Goal: Task Accomplishment & Management: Complete application form

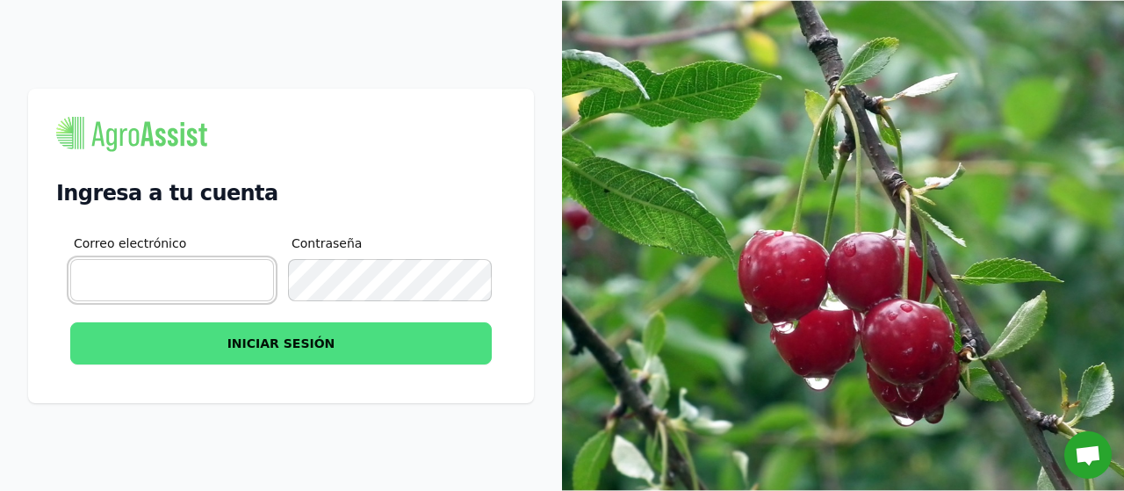
click at [233, 275] on input "Correo electrónico" at bounding box center [172, 280] width 204 height 42
type input "[PERSON_NAME][EMAIL_ADDRESS][DOMAIN_NAME]"
click at [344, 347] on button "INICIAR SESIÓN" at bounding box center [280, 343] width 421 height 42
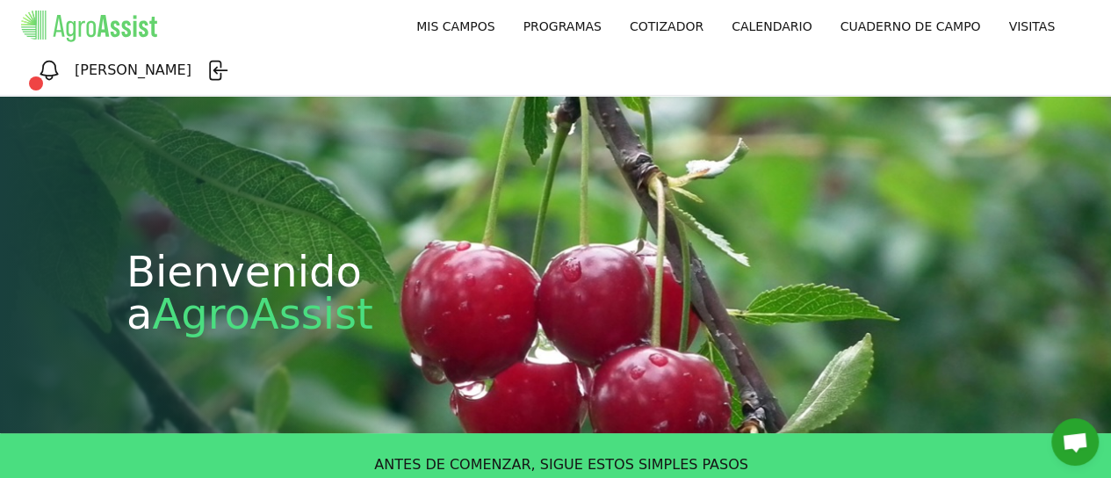
click at [402, 19] on link "MIS CAMPOS" at bounding box center [455, 27] width 106 height 32
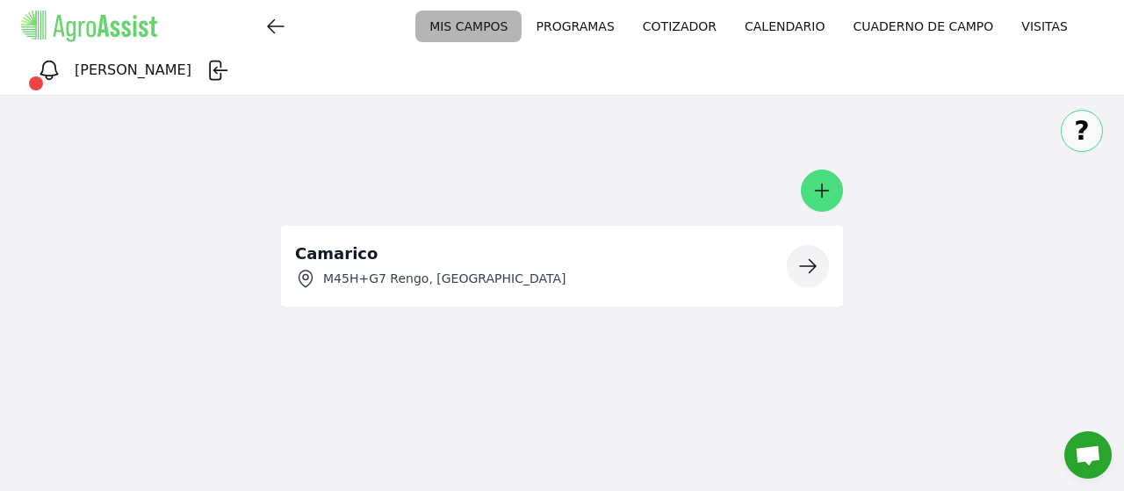
click at [426, 268] on div "M45H+G7 Rengo, [GEOGRAPHIC_DATA]" at bounding box center [430, 278] width 270 height 21
click at [817, 255] on icon "button" at bounding box center [807, 265] width 21 height 21
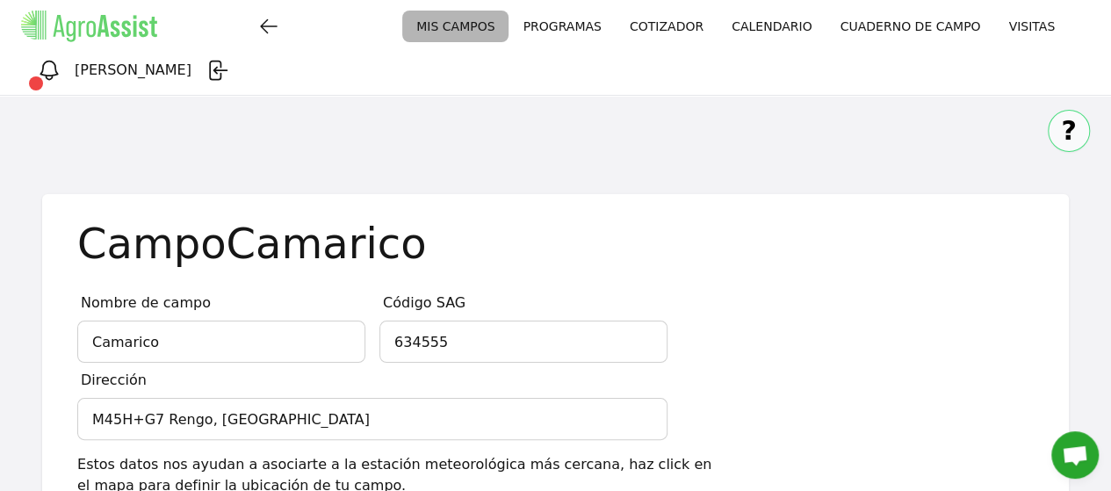
click at [508, 22] on link "PROGRAMAS" at bounding box center [561, 27] width 106 height 32
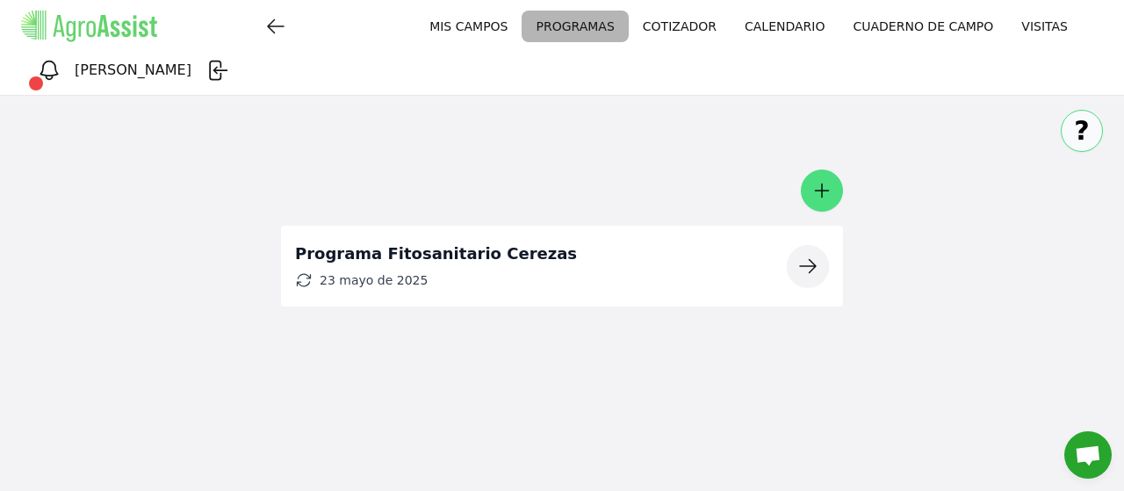
click at [730, 29] on link "CALENDARIO" at bounding box center [784, 27] width 108 height 32
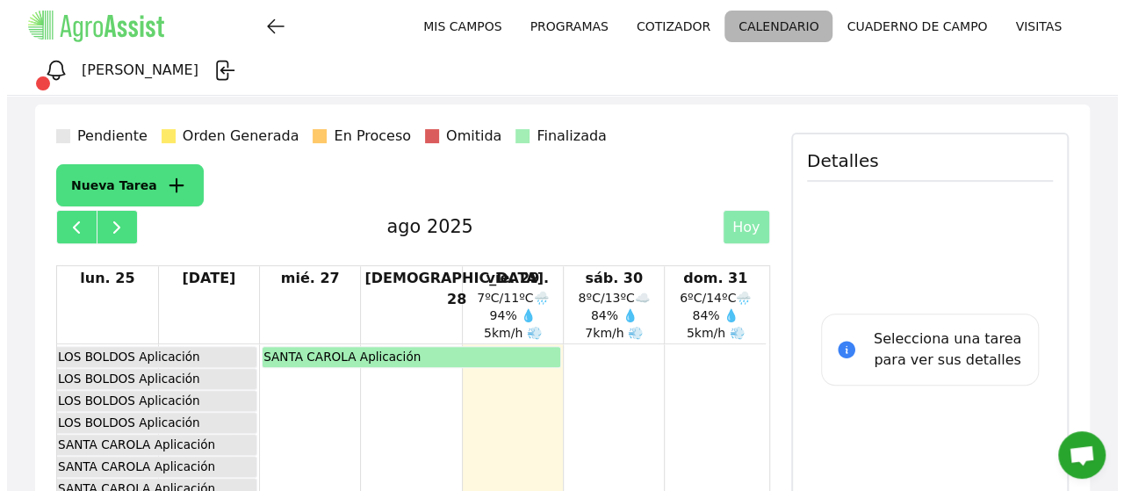
scroll to position [191, 0]
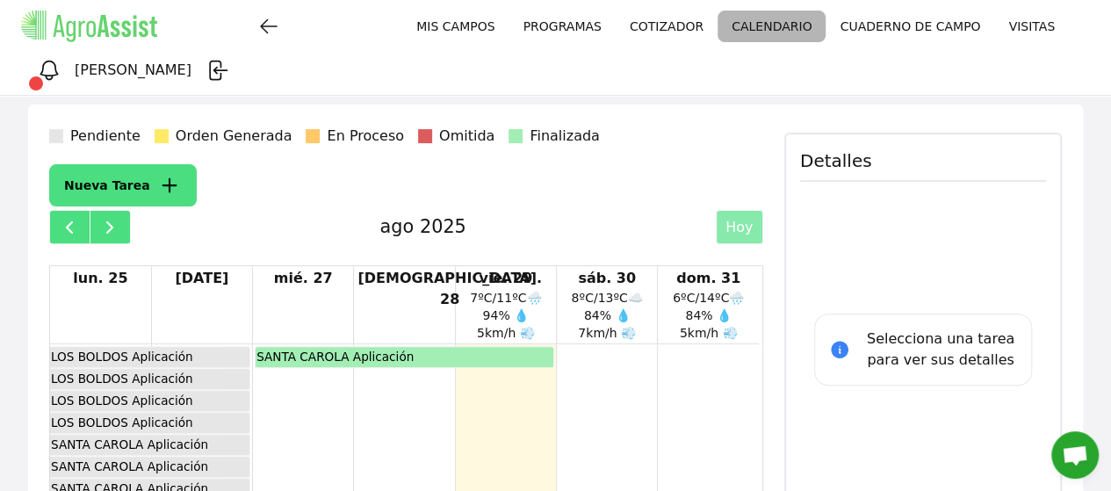
click at [124, 164] on button "Nueva Tarea" at bounding box center [122, 185] width 147 height 42
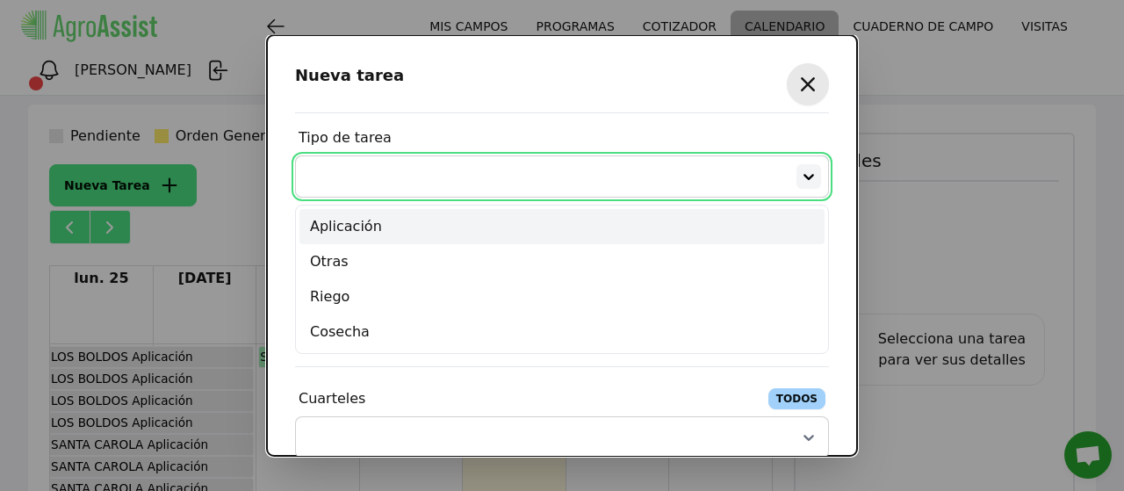
click at [800, 176] on icon at bounding box center [809, 177] width 18 height 18
click at [609, 233] on div "Aplicación" at bounding box center [561, 226] width 525 height 35
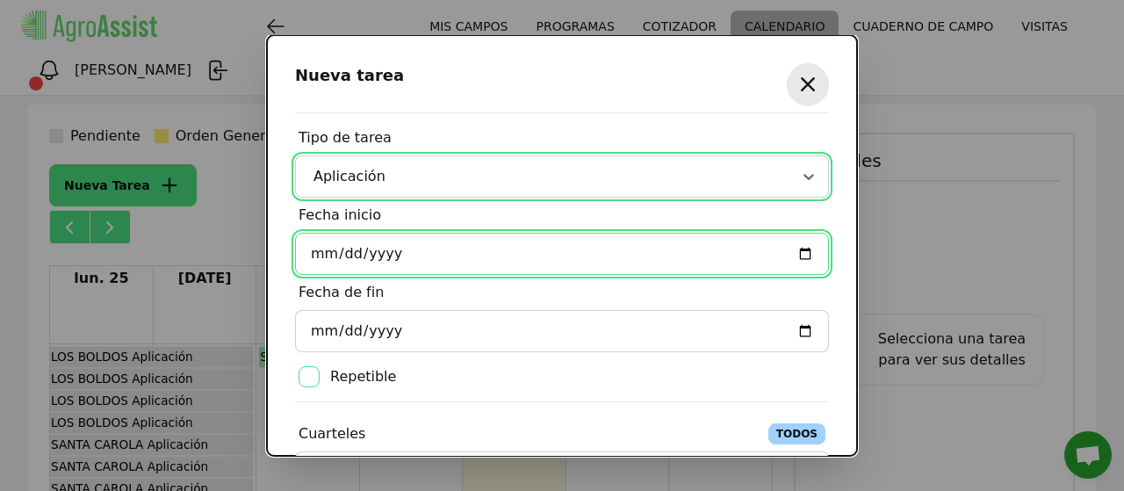
click at [793, 251] on input "Fecha inicio" at bounding box center [562, 254] width 534 height 42
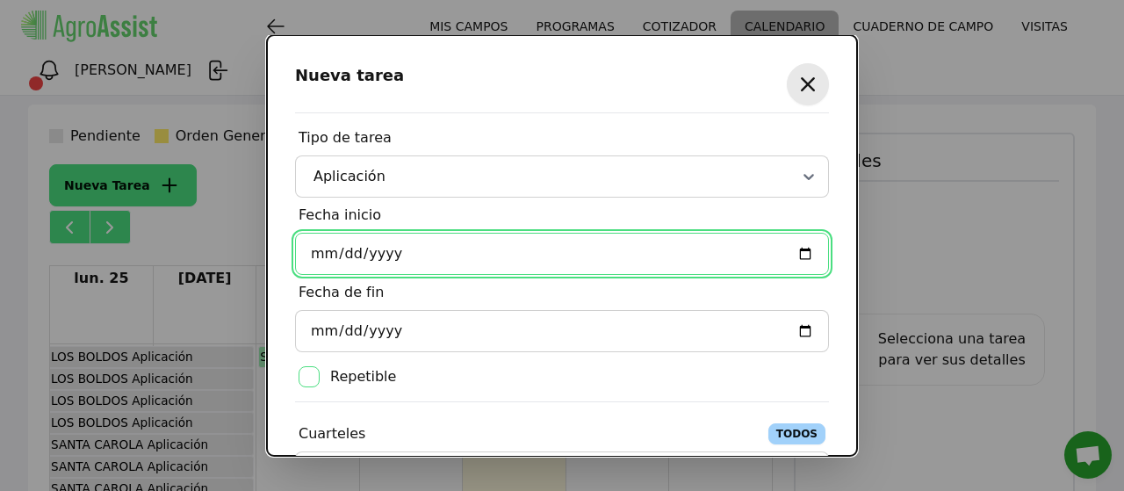
type input "[DATE]"
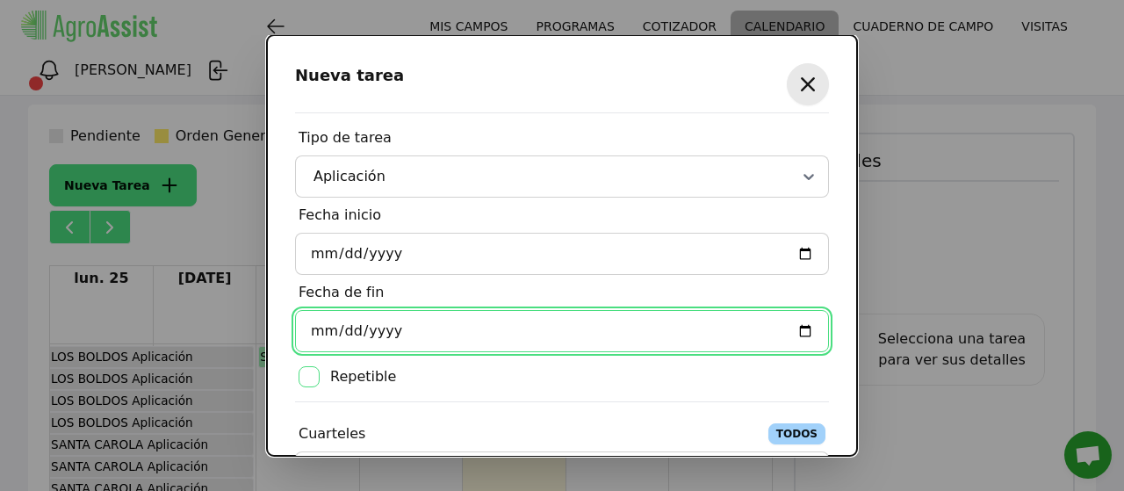
click at [404, 324] on input "Fecha de fin" at bounding box center [562, 331] width 534 height 42
click at [794, 326] on input "Fecha de fin" at bounding box center [562, 331] width 534 height 42
type input "[DATE]"
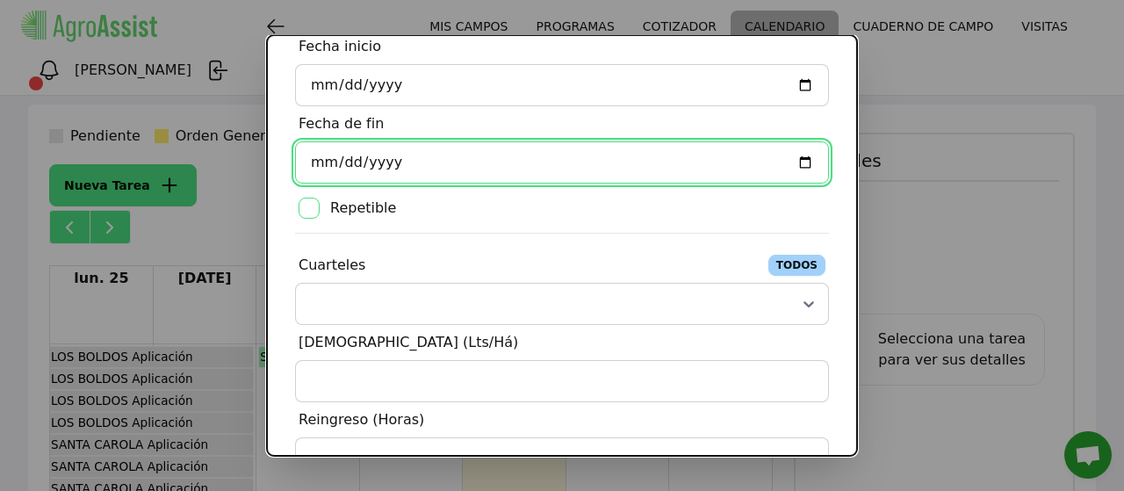
scroll to position [169, 0]
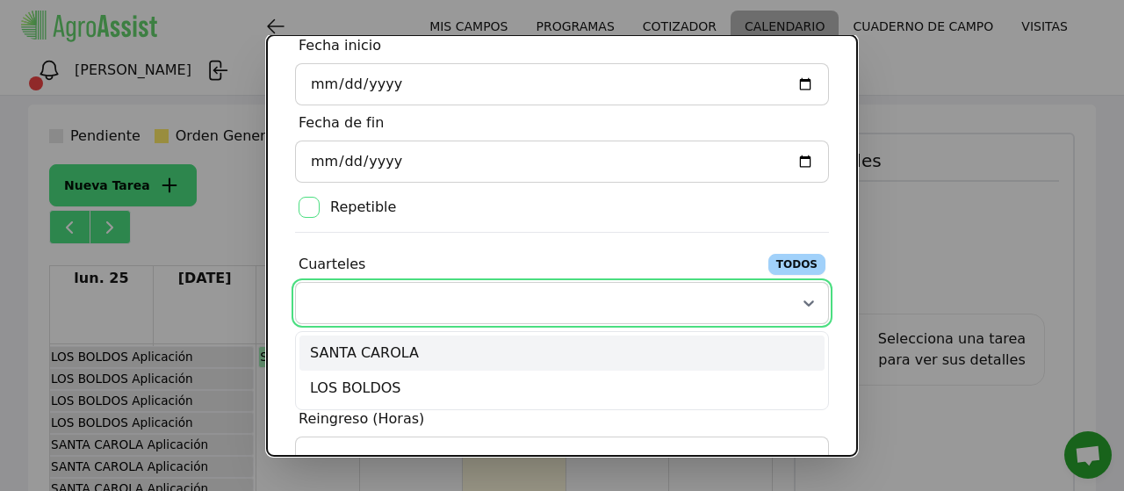
click at [365, 294] on div at bounding box center [541, 302] width 462 height 21
click at [353, 364] on div "SANTA CAROLA" at bounding box center [561, 352] width 525 height 35
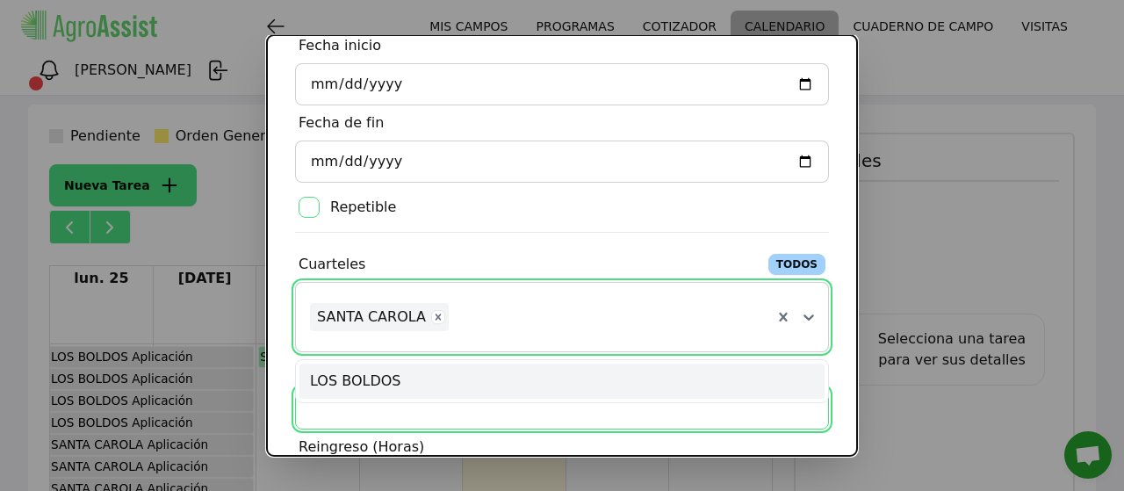
click at [357, 415] on input "[DEMOGRAPHIC_DATA] (Lts/Há)" at bounding box center [562, 408] width 534 height 42
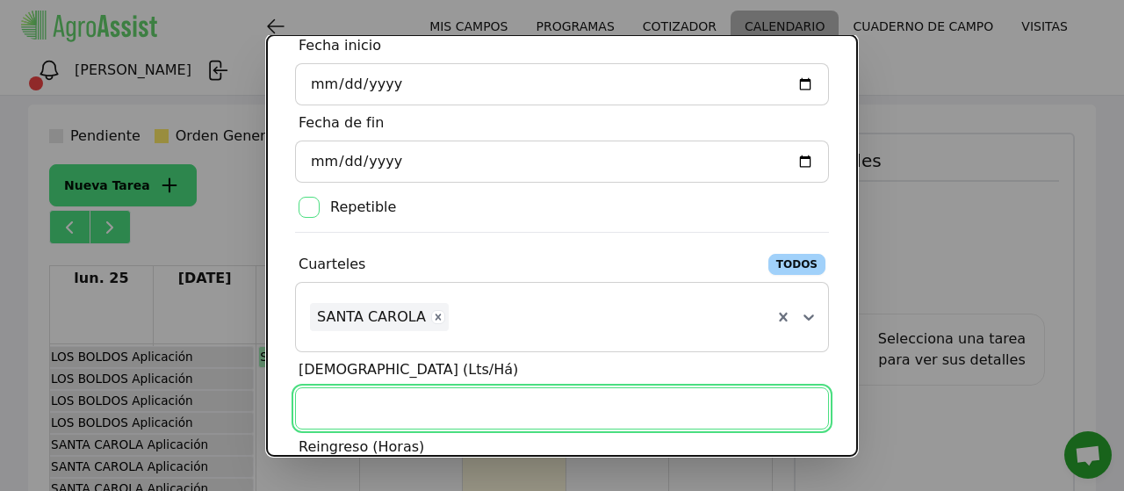
type input "2000"
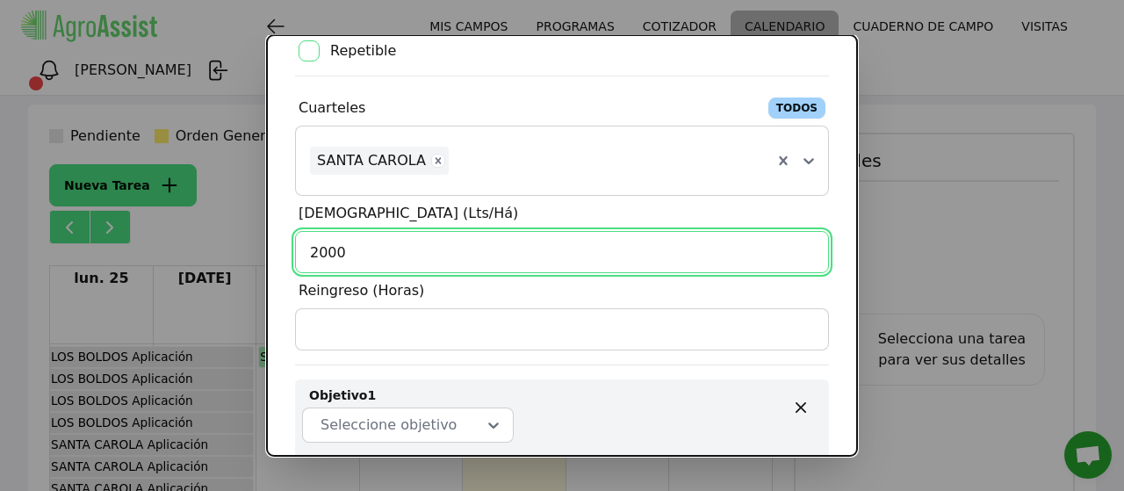
scroll to position [327, 0]
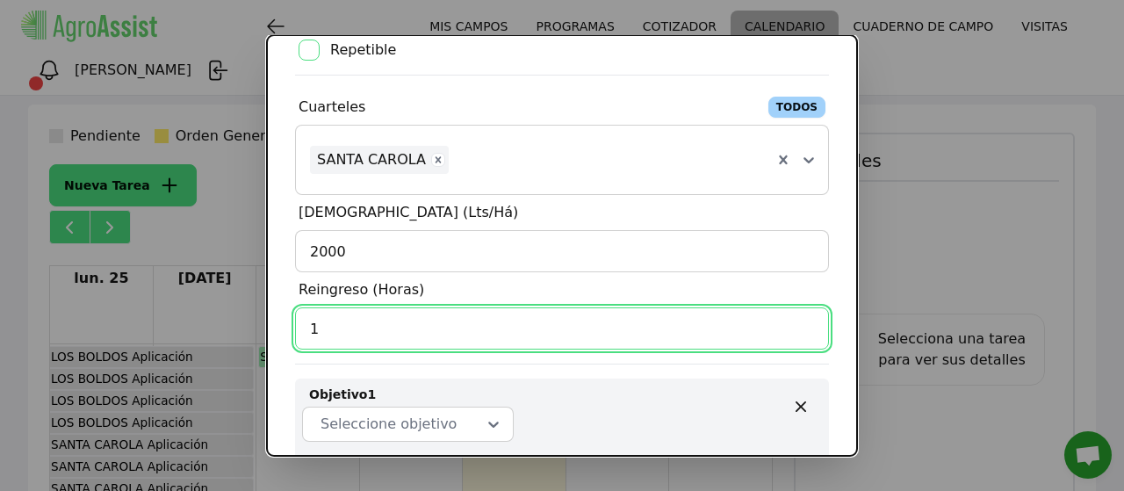
click at [794, 325] on input "1" at bounding box center [562, 328] width 534 height 42
click at [794, 325] on input "2" at bounding box center [562, 328] width 534 height 42
click at [794, 325] on input "3" at bounding box center [562, 328] width 534 height 42
click at [794, 325] on input "4" at bounding box center [562, 328] width 534 height 42
type input "5"
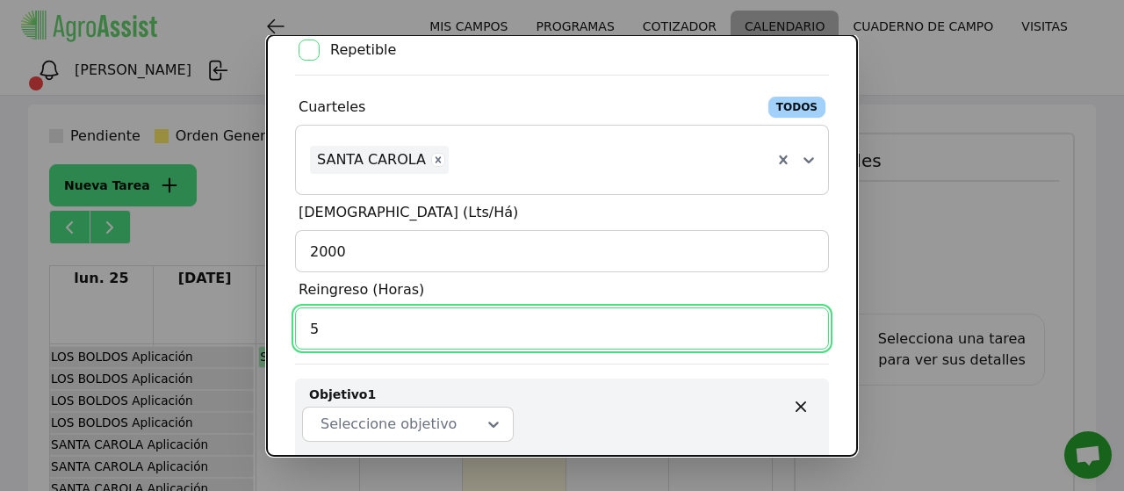
click at [794, 325] on input "5" at bounding box center [562, 328] width 534 height 42
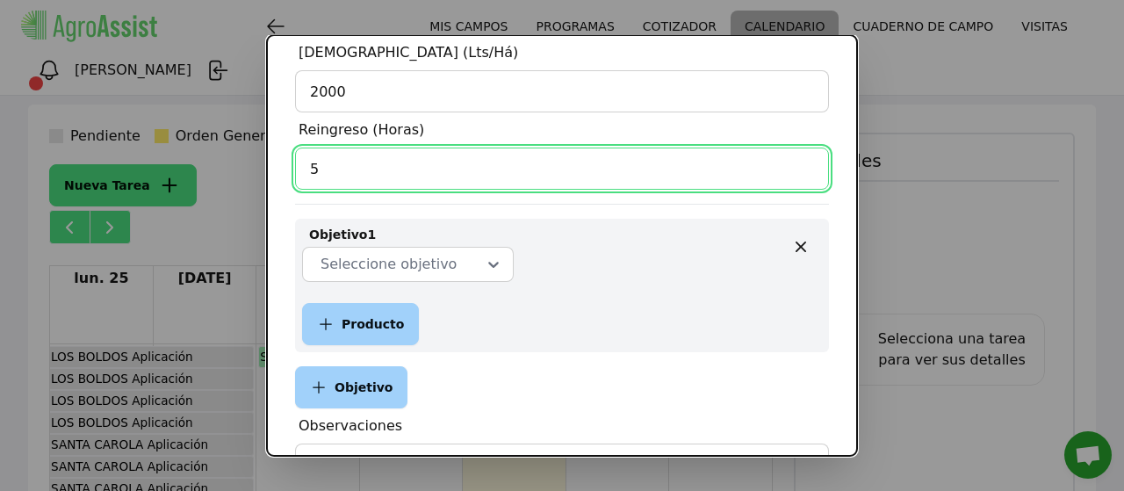
scroll to position [490, 0]
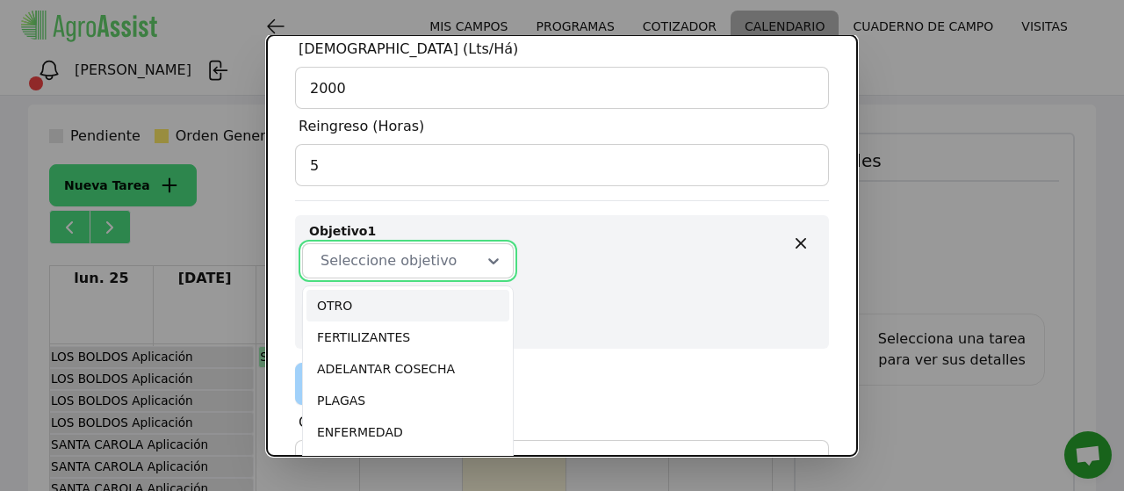
click at [485, 264] on icon at bounding box center [494, 261] width 18 height 18
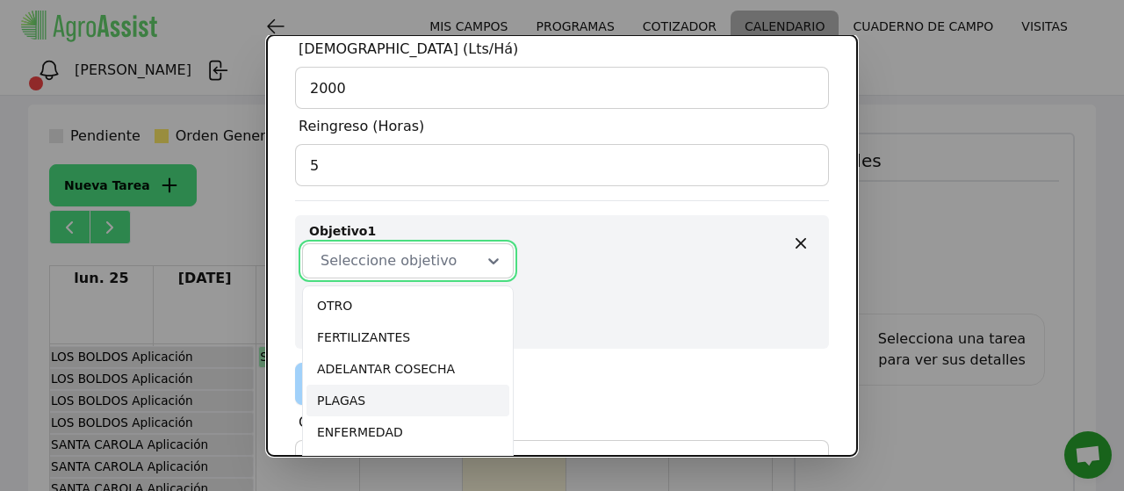
click at [343, 398] on div "PLAGAS" at bounding box center [407, 401] width 203 height 32
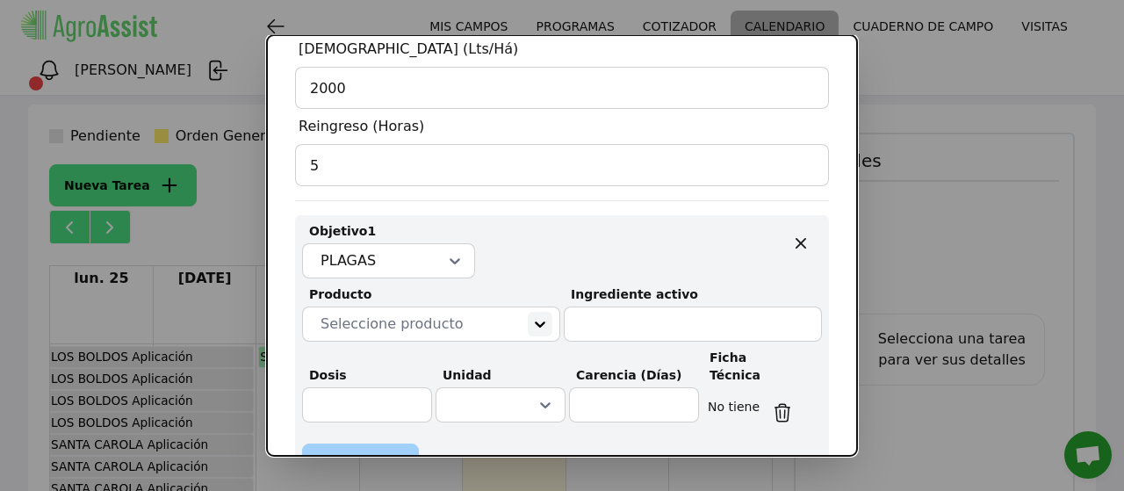
click at [531, 321] on icon at bounding box center [540, 324] width 18 height 18
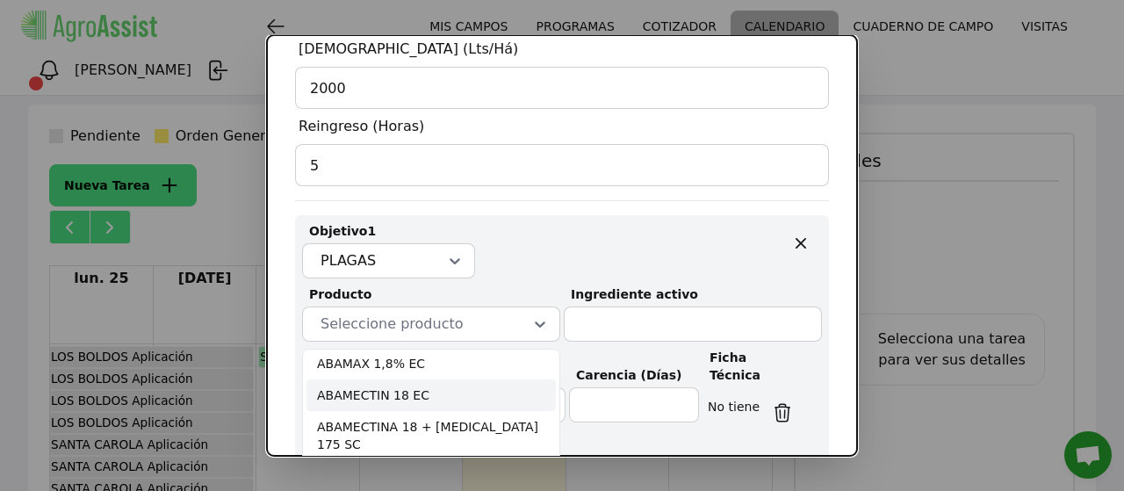
scroll to position [131, 0]
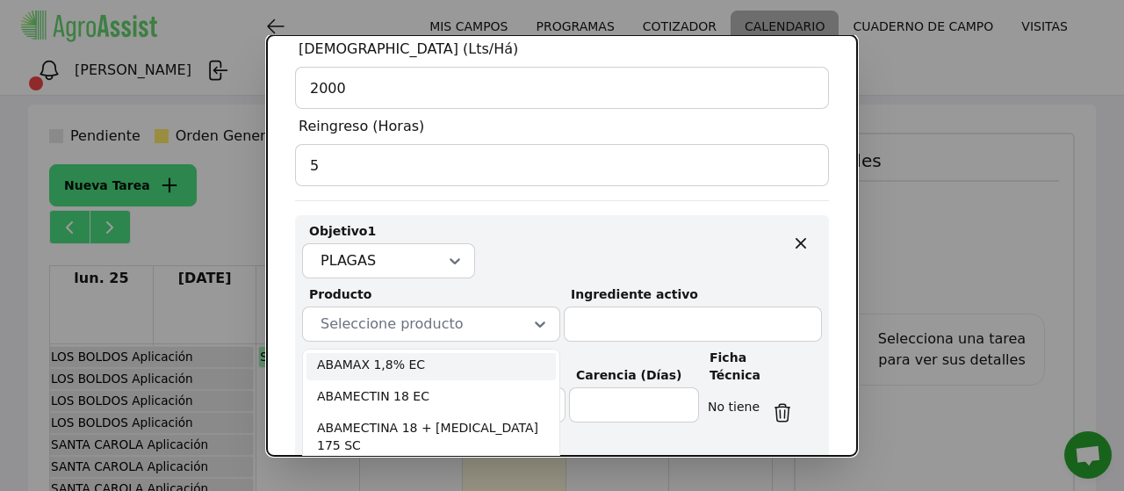
click at [393, 370] on div "ABAMAX 1,8% EC" at bounding box center [430, 365] width 249 height 32
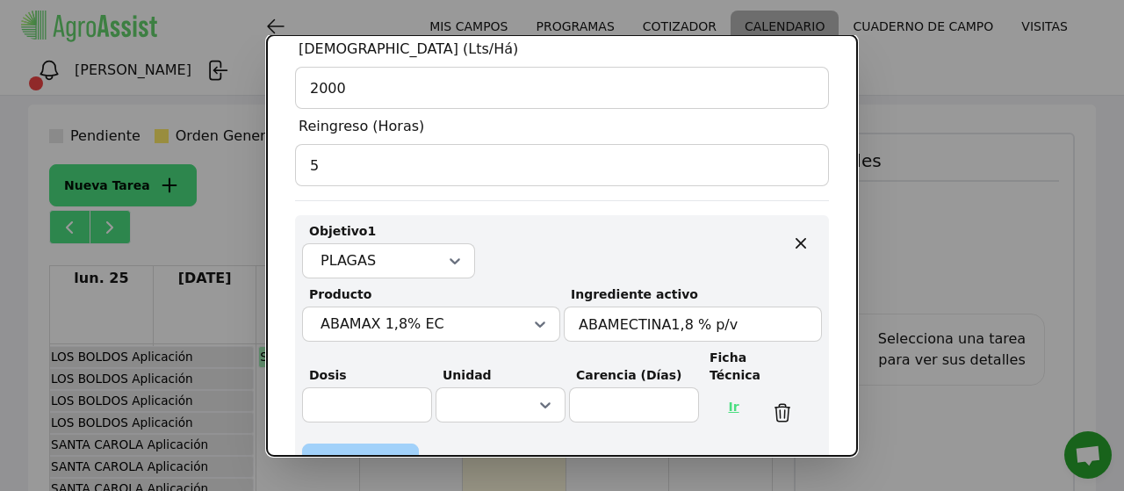
click at [722, 402] on link "Ir" at bounding box center [733, 406] width 40 height 42
click at [724, 406] on link "Ir" at bounding box center [733, 406] width 40 height 42
click at [334, 414] on input "text" at bounding box center [367, 404] width 130 height 35
type input "80"
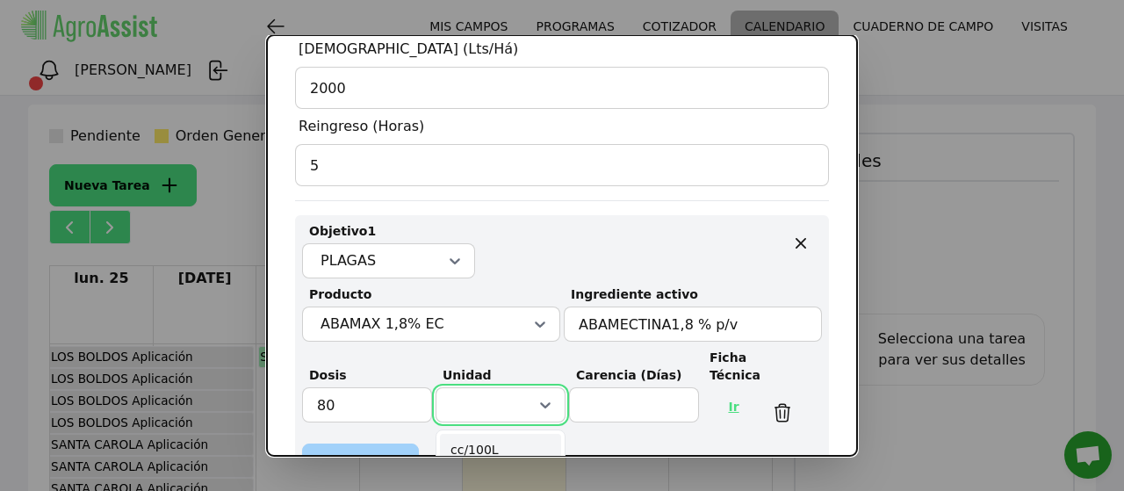
click at [541, 401] on icon at bounding box center [545, 405] width 18 height 18
click at [474, 444] on div "cc/100L" at bounding box center [500, 450] width 121 height 32
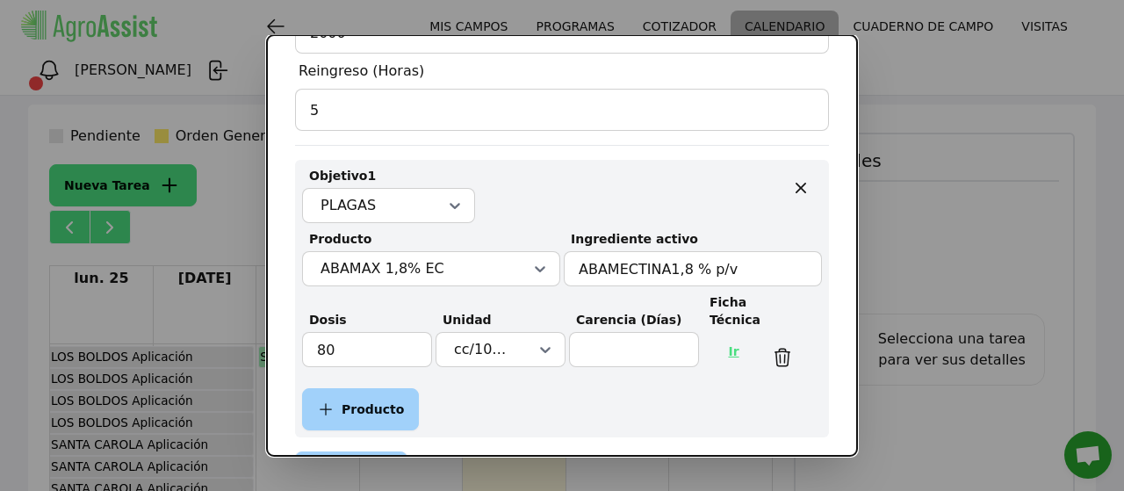
scroll to position [549, 0]
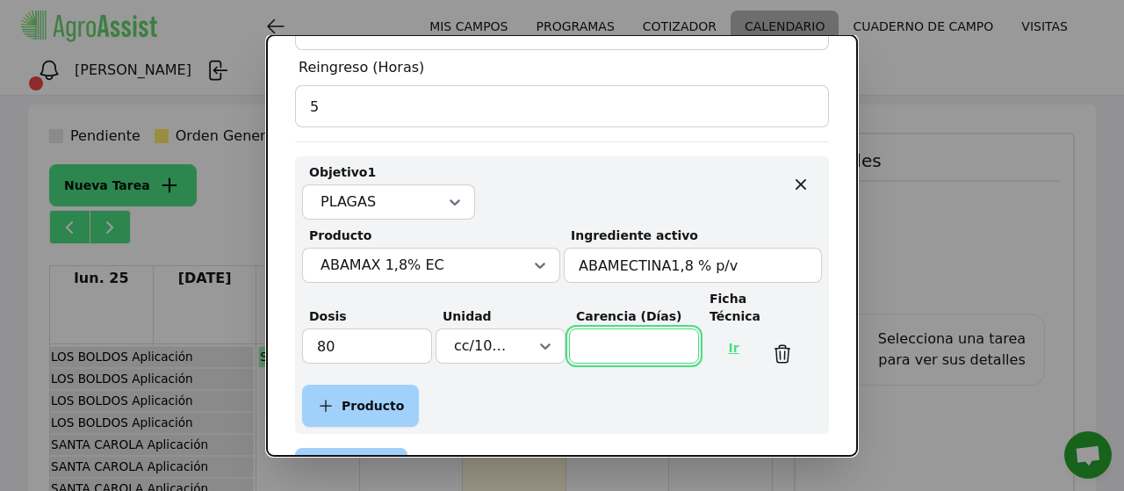
click at [608, 346] on input "text" at bounding box center [634, 345] width 130 height 35
type input "7"
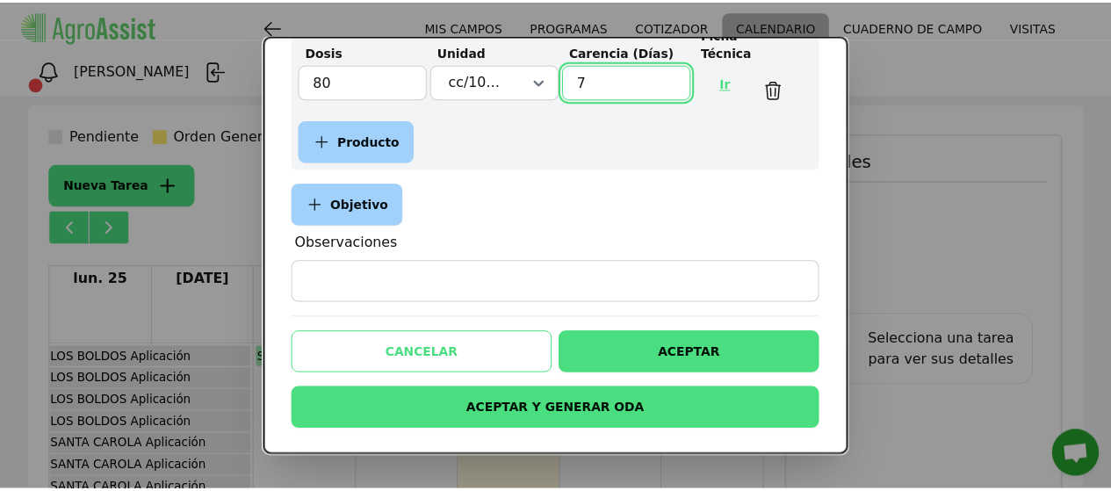
scroll to position [814, 0]
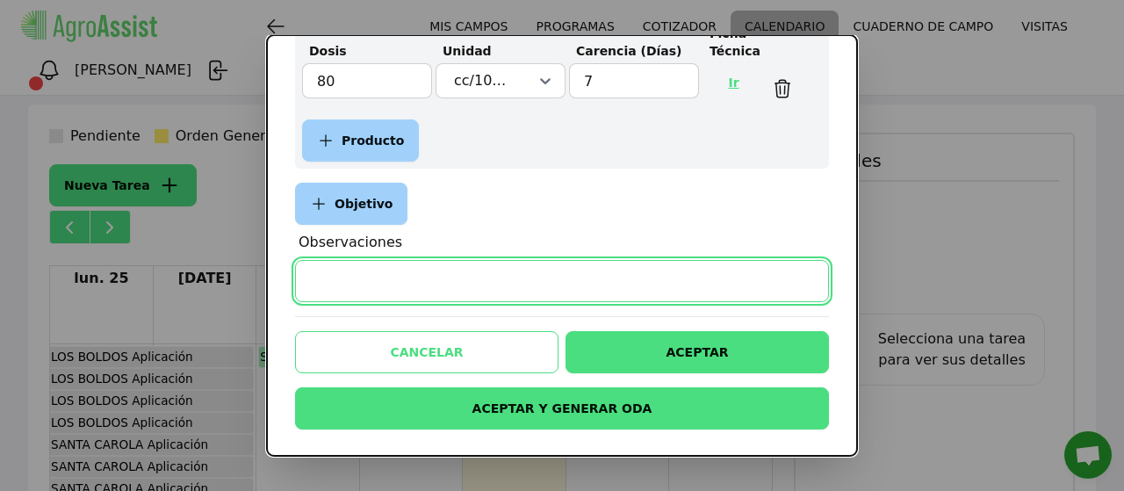
click at [472, 276] on input "Observaciones" at bounding box center [562, 281] width 534 height 42
type input "Aplicar con 27 grados minimo"
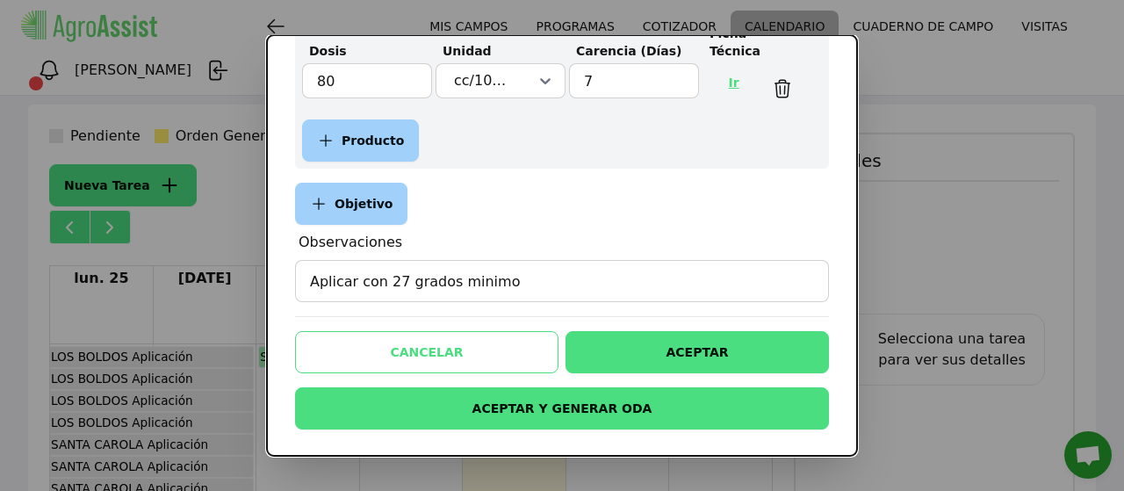
click at [692, 356] on button "ACEPTAR" at bounding box center [696, 352] width 263 height 42
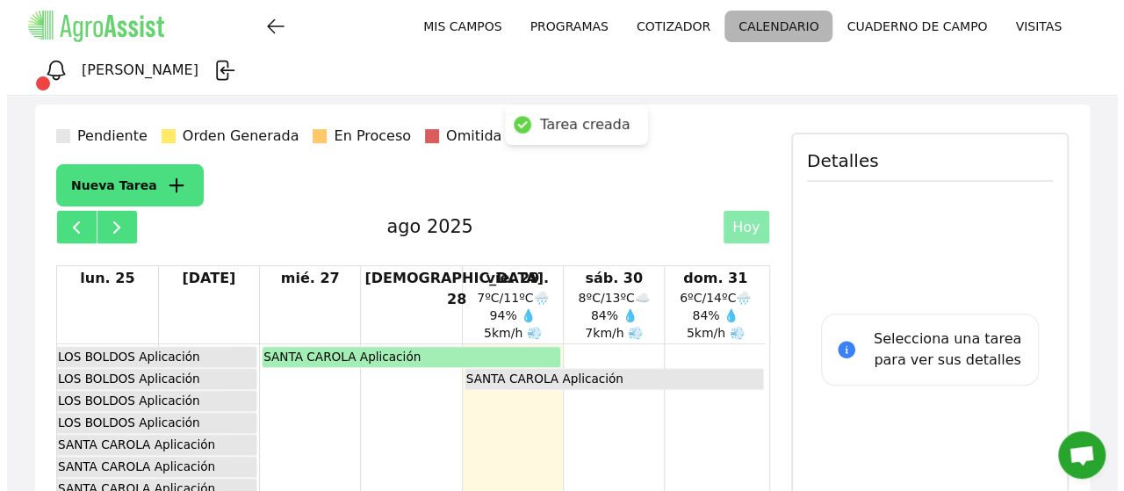
scroll to position [449, 0]
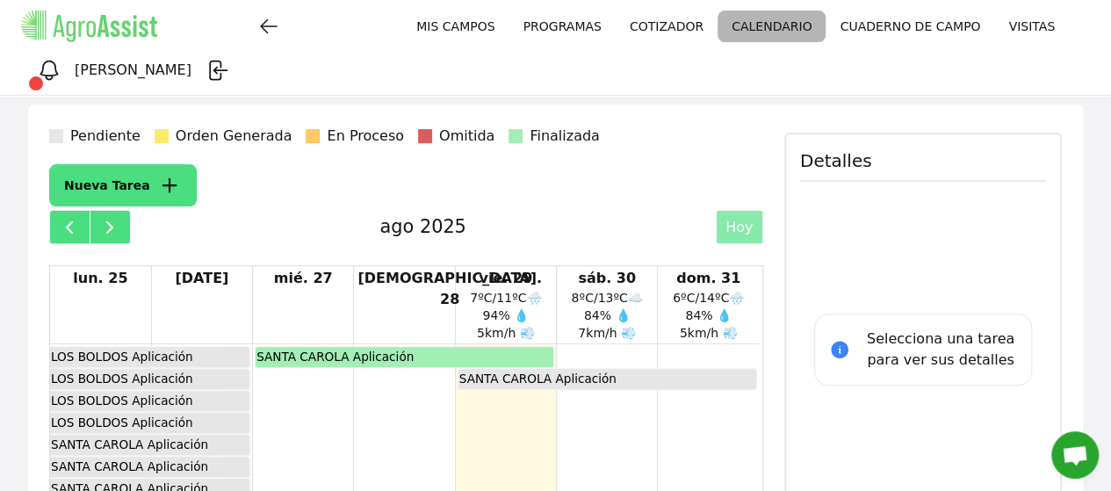
click at [489, 369] on div "SANTA CAROLA Aplicación" at bounding box center [537, 378] width 159 height 19
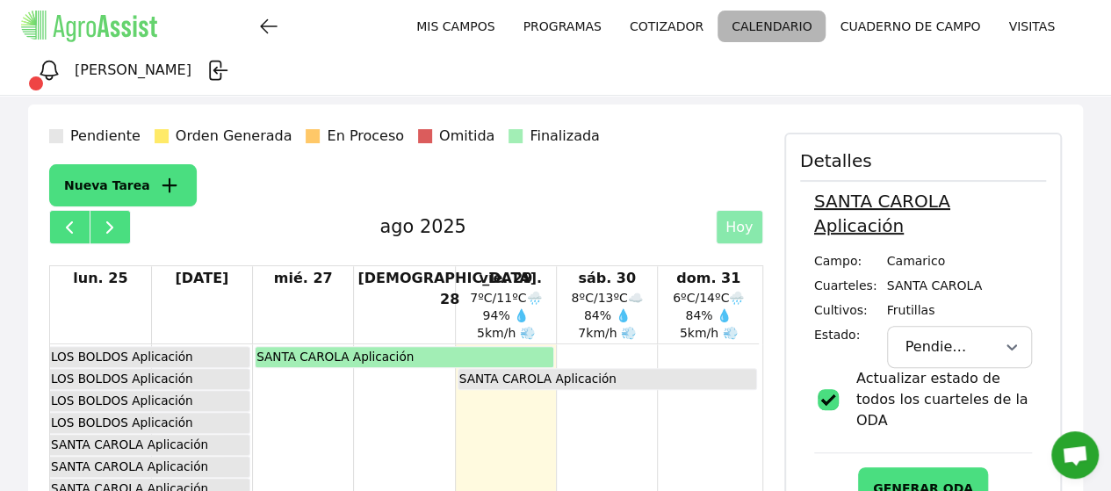
click at [914, 467] on button "GENERAR ODA" at bounding box center [923, 488] width 130 height 42
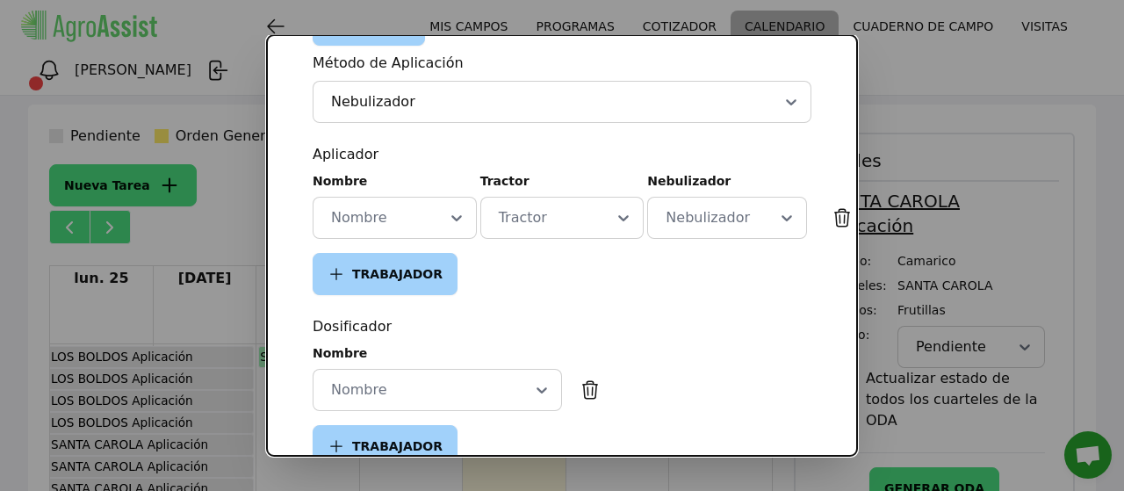
scroll to position [569, 0]
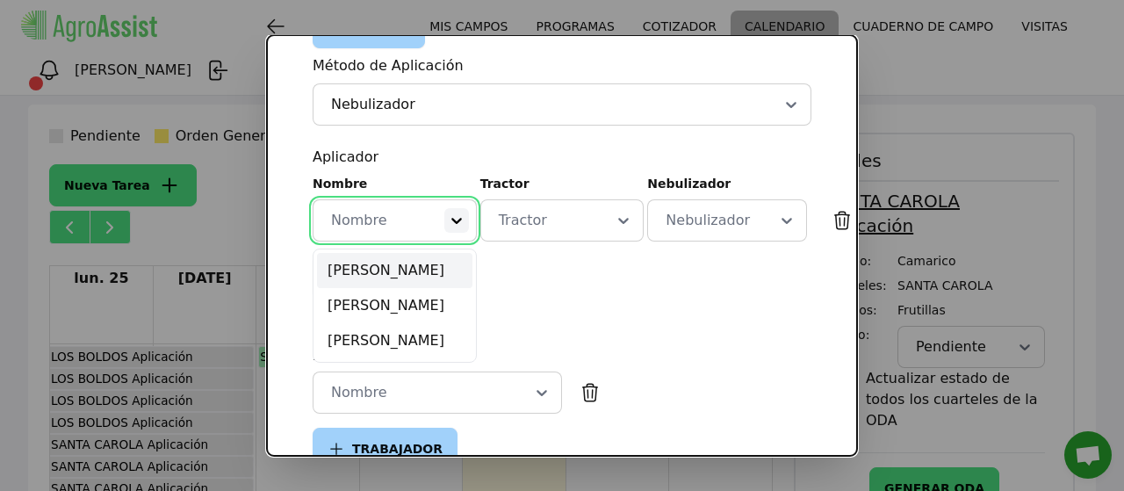
click at [453, 220] on icon at bounding box center [456, 221] width 11 height 6
click at [365, 319] on div "[PERSON_NAME]" at bounding box center [394, 305] width 155 height 35
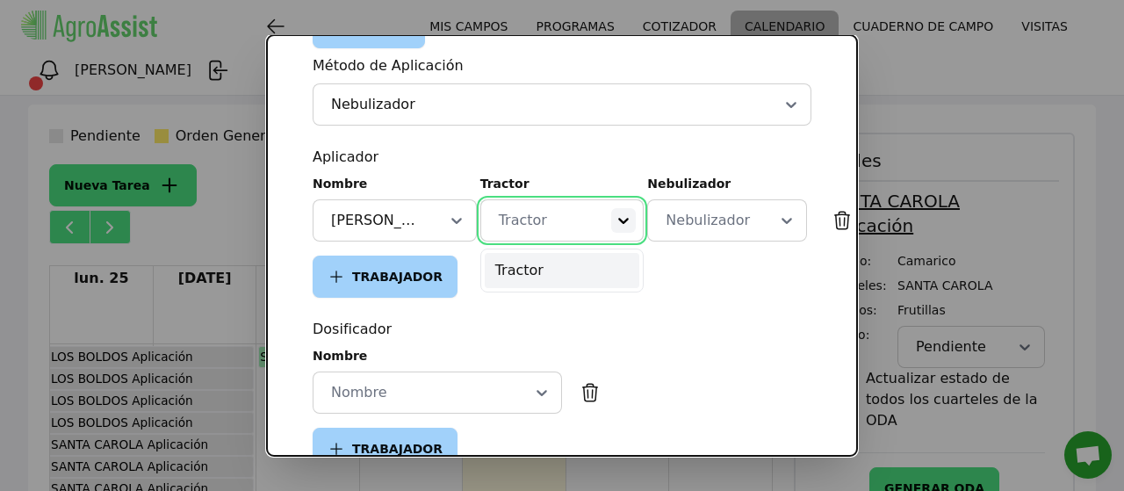
click at [615, 224] on icon at bounding box center [624, 221] width 18 height 18
click at [529, 262] on div "Tractor" at bounding box center [562, 270] width 155 height 35
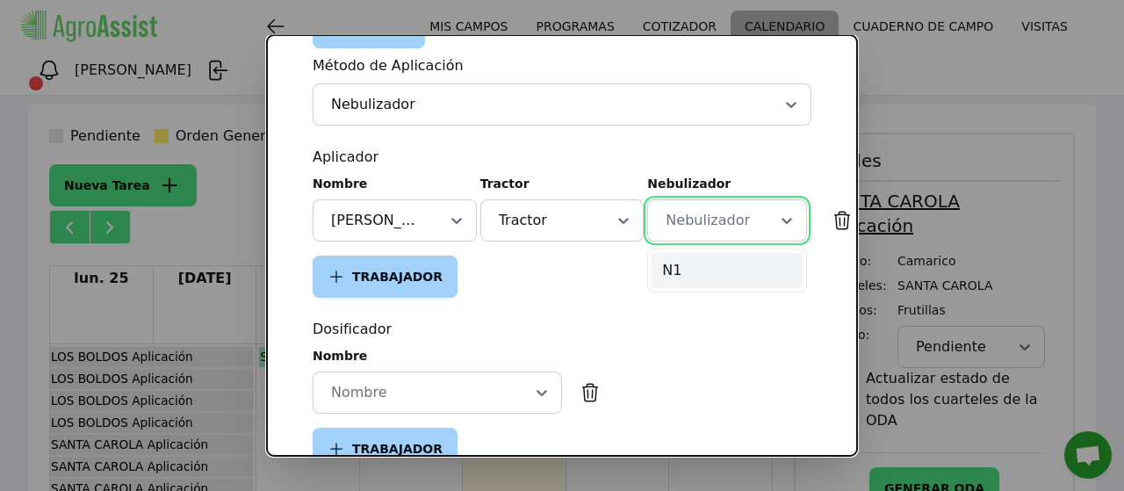
click at [689, 225] on div at bounding box center [706, 220] width 88 height 21
click at [662, 273] on div "N1" at bounding box center [726, 270] width 151 height 35
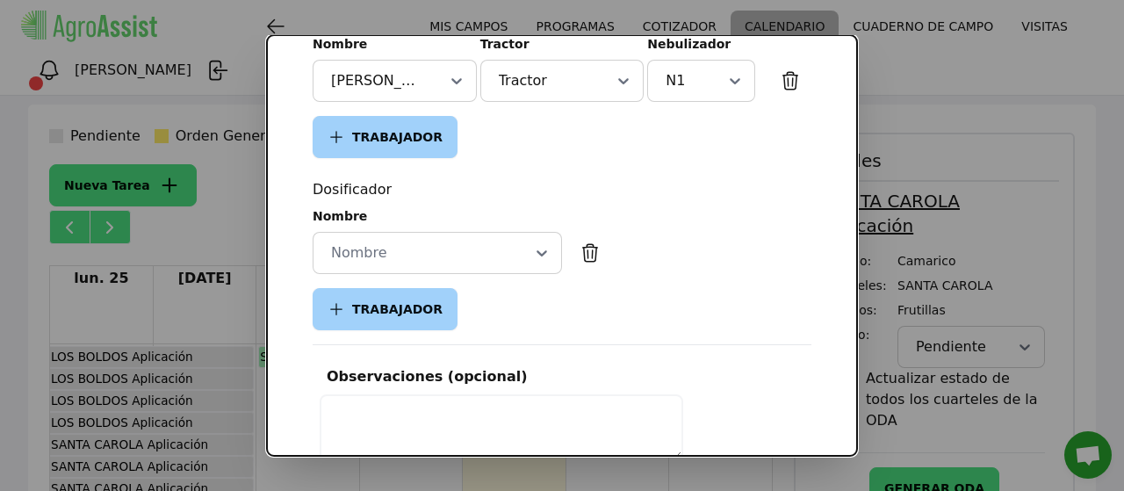
scroll to position [709, 0]
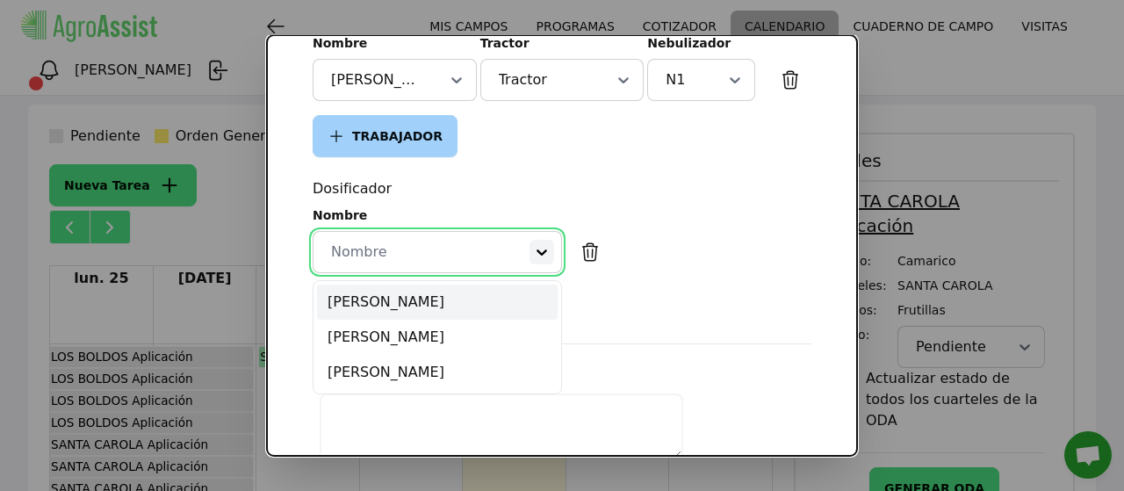
click at [536, 247] on icon at bounding box center [542, 252] width 18 height 18
click at [383, 309] on div "[PERSON_NAME]" at bounding box center [437, 301] width 241 height 35
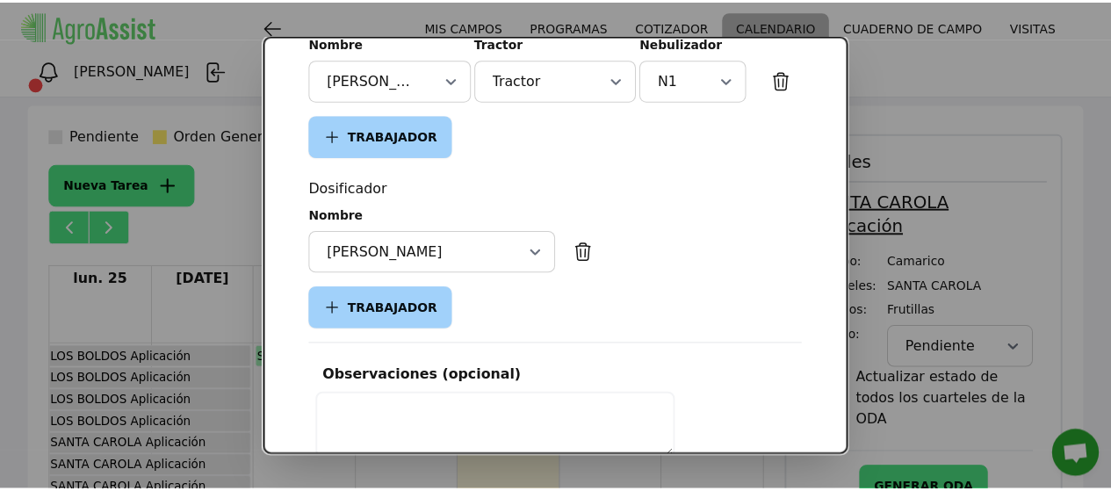
scroll to position [815, 0]
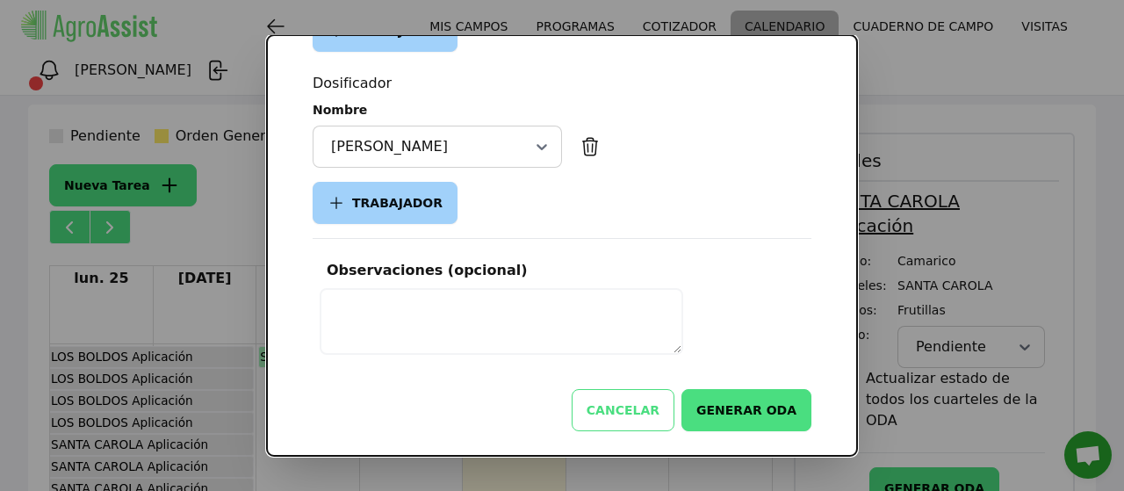
click at [762, 407] on button "GENERAR ODA" at bounding box center [746, 410] width 130 height 42
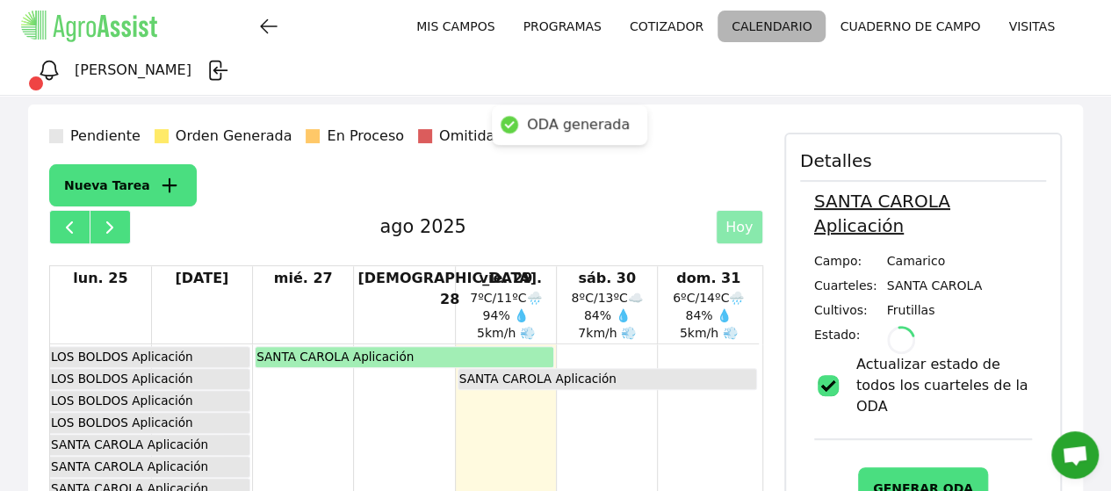
scroll to position [801, 0]
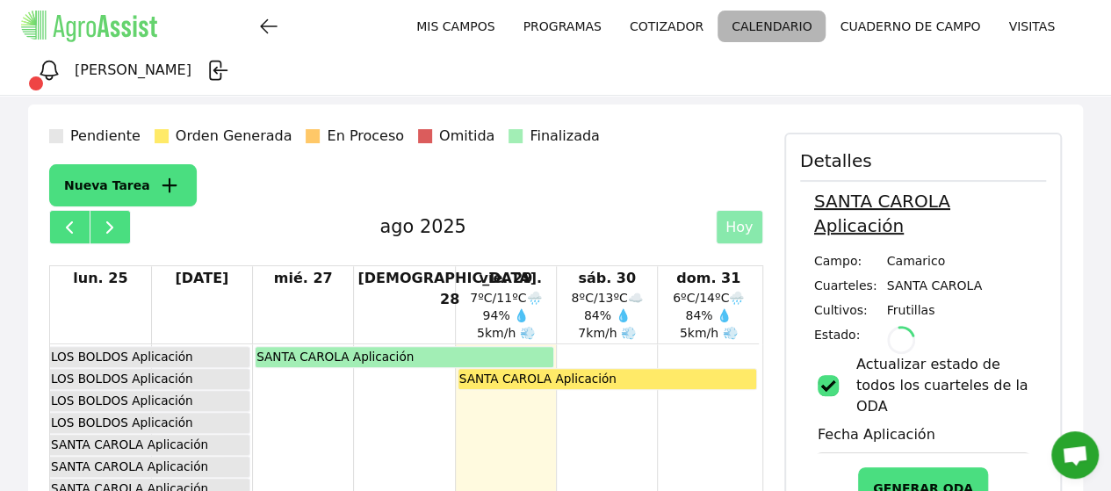
click at [998, 326] on div "Loading..." at bounding box center [960, 340] width 146 height 28
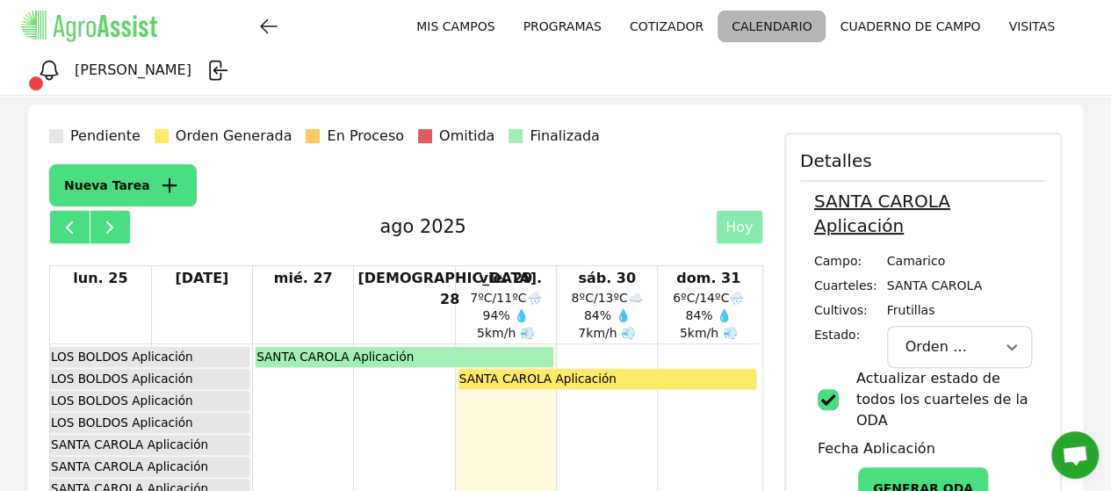
scroll to position [37, 0]
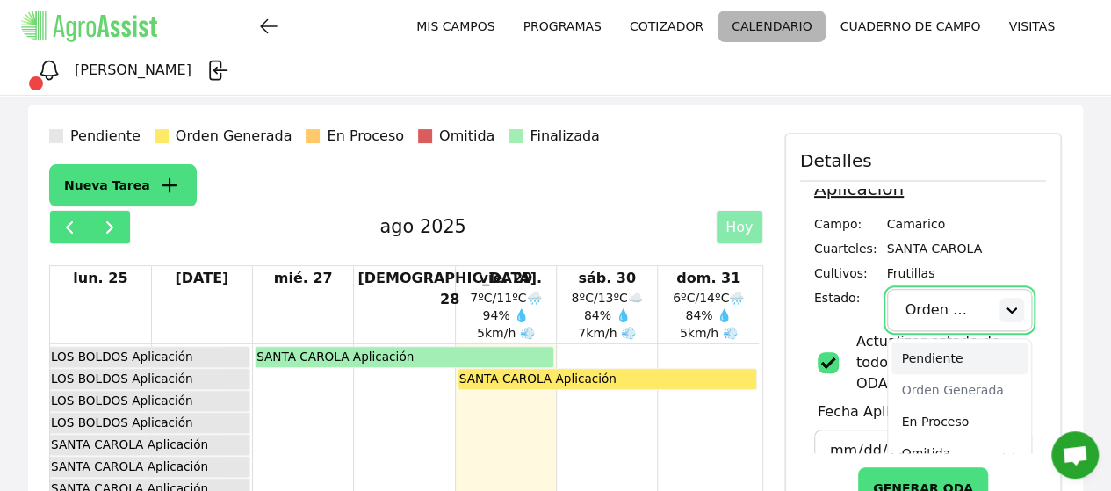
click at [1003, 301] on icon at bounding box center [1012, 310] width 18 height 18
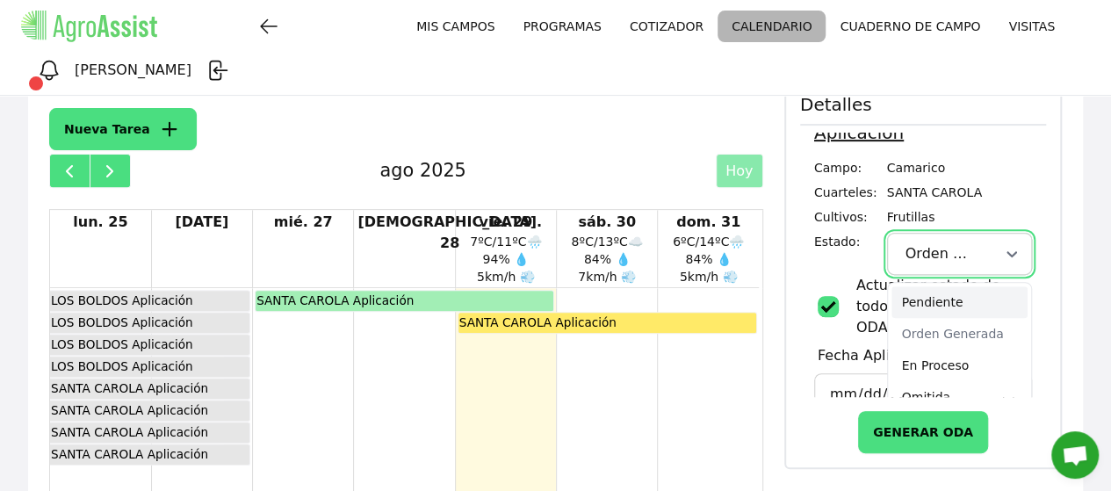
scroll to position [269, 0]
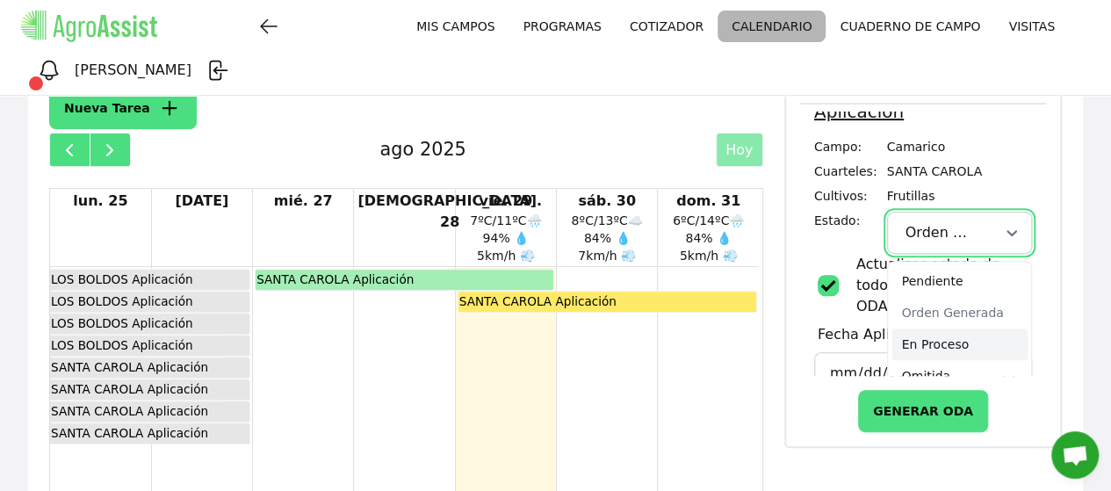
click at [518, 360] on div "SANTA CAROLA Aplicación" at bounding box center [506, 395] width 100 height 256
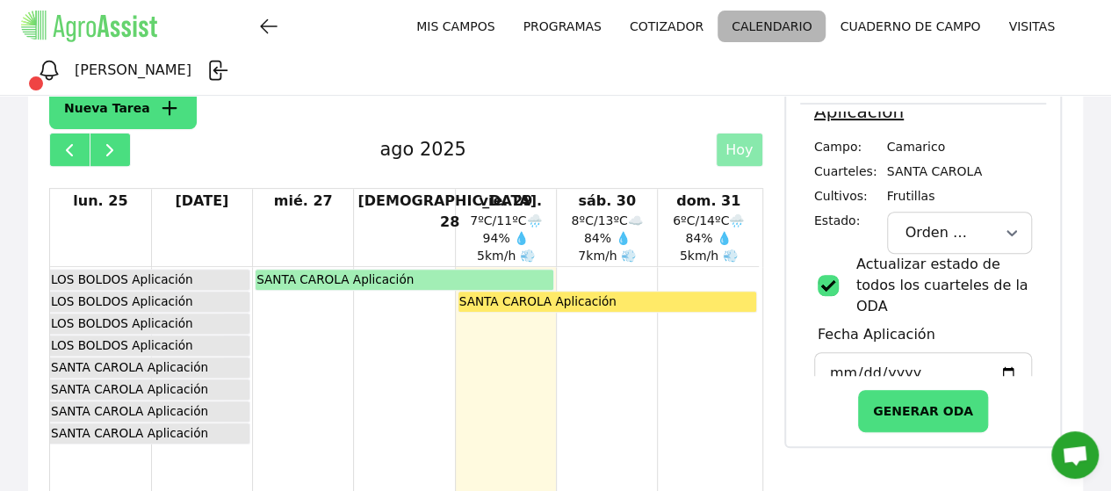
click at [402, 32] on link "MIS CAMPOS" at bounding box center [455, 27] width 106 height 32
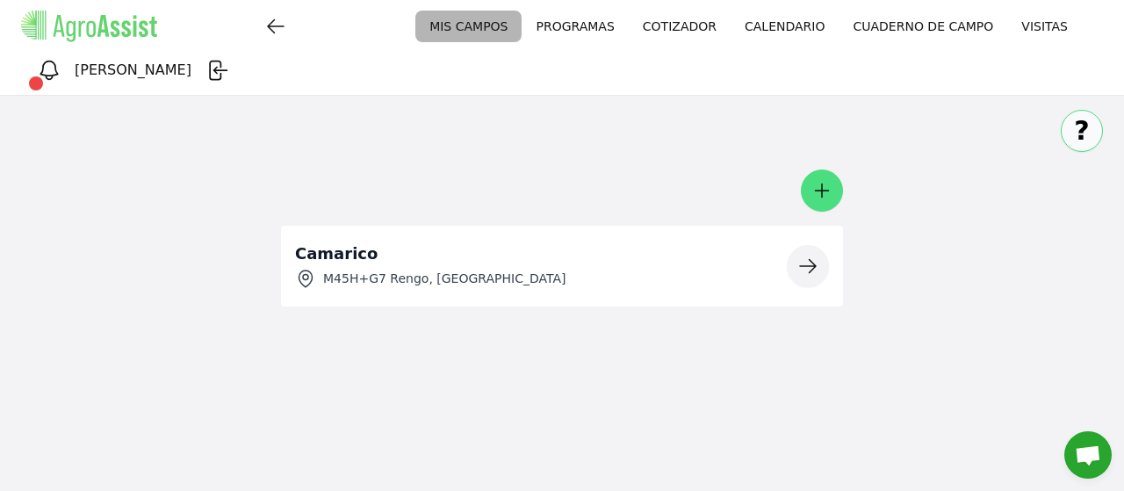
click at [808, 255] on icon "button" at bounding box center [807, 265] width 21 height 21
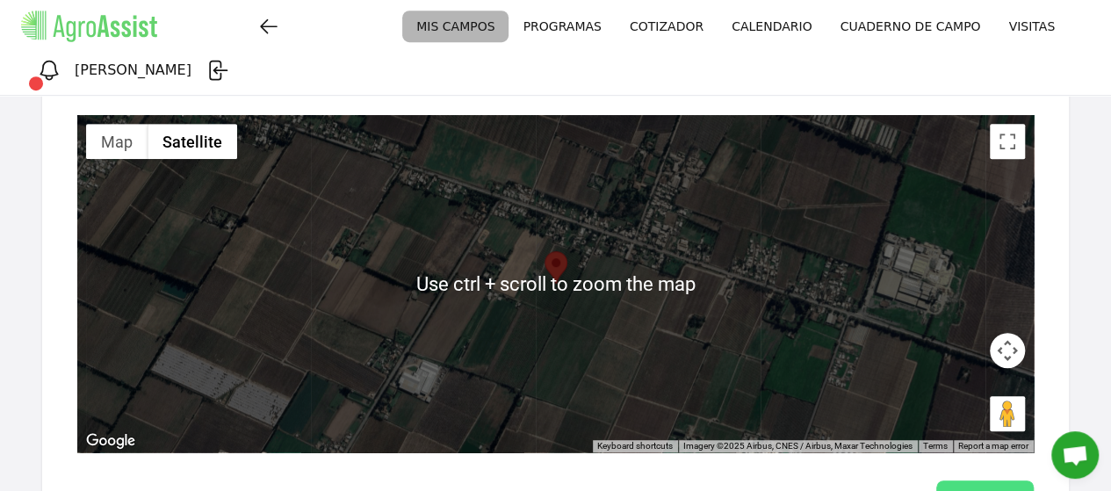
scroll to position [408, 0]
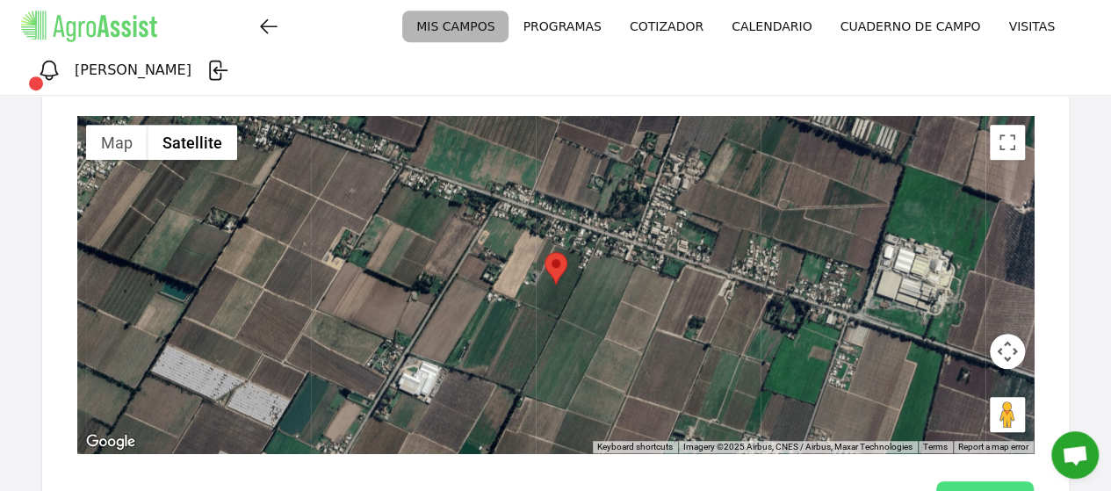
click at [717, 25] on link "CALENDARIO" at bounding box center [771, 27] width 108 height 32
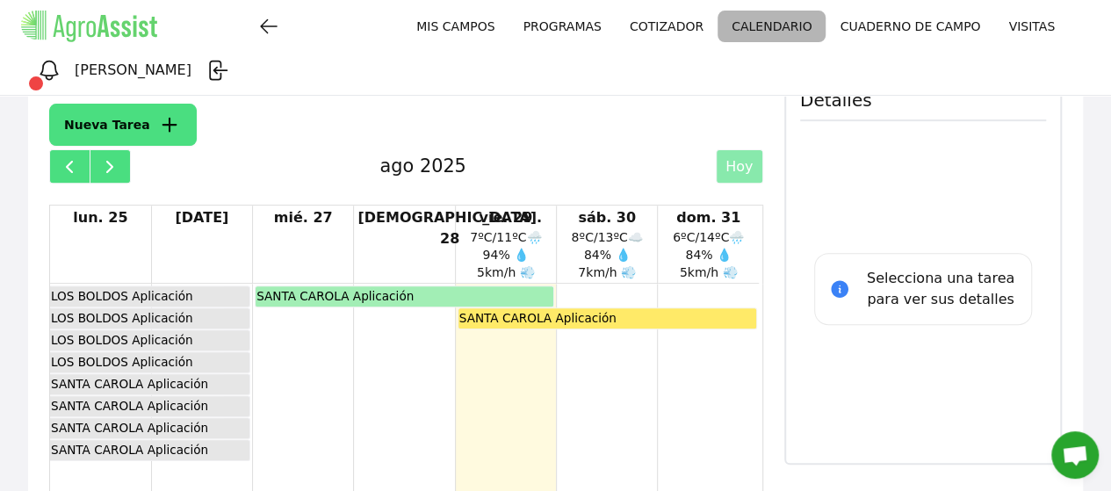
scroll to position [253, 0]
click at [615, 25] on link "COTIZADOR" at bounding box center [666, 27] width 102 height 32
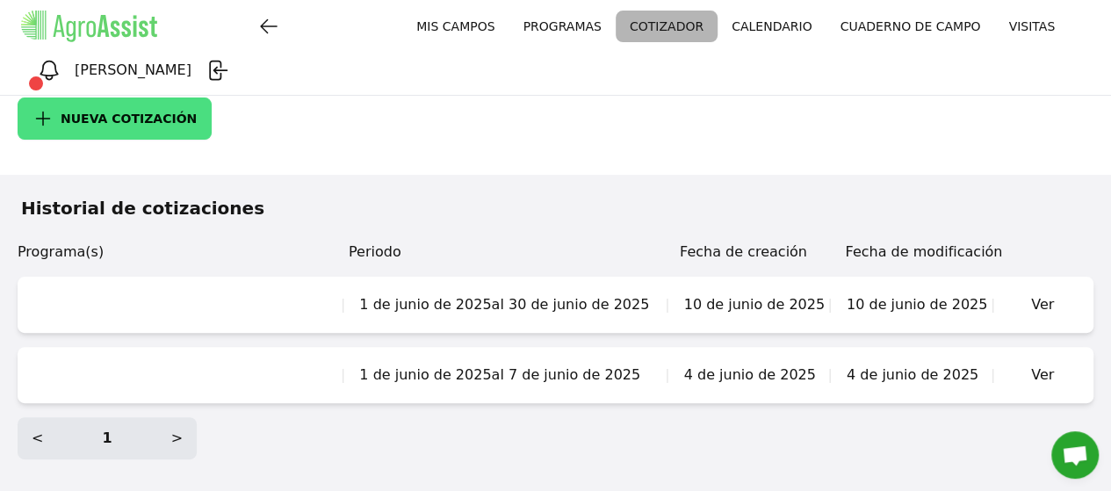
scroll to position [54, 0]
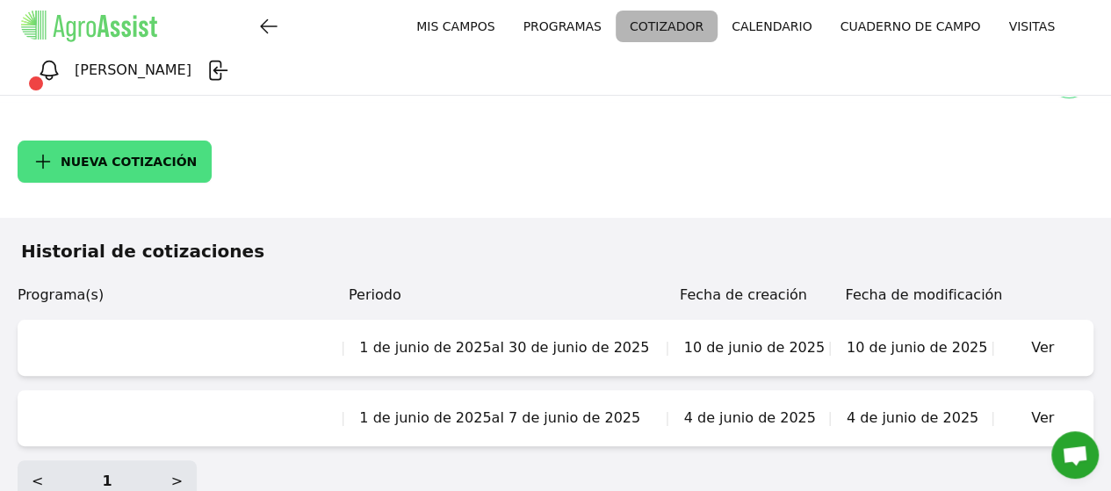
click at [1039, 330] on div "Ver" at bounding box center [1042, 347] width 81 height 35
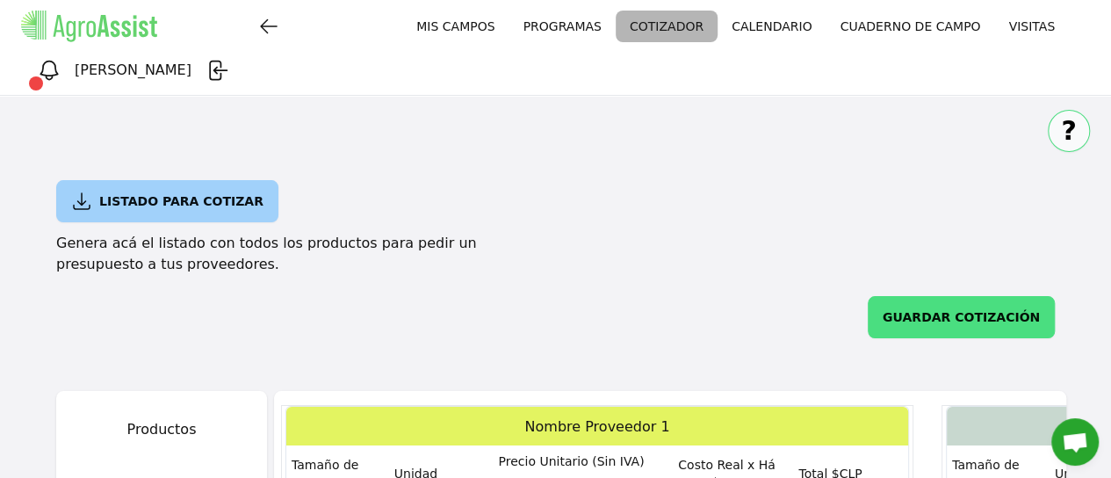
click at [508, 18] on link "PROGRAMAS" at bounding box center [561, 27] width 106 height 32
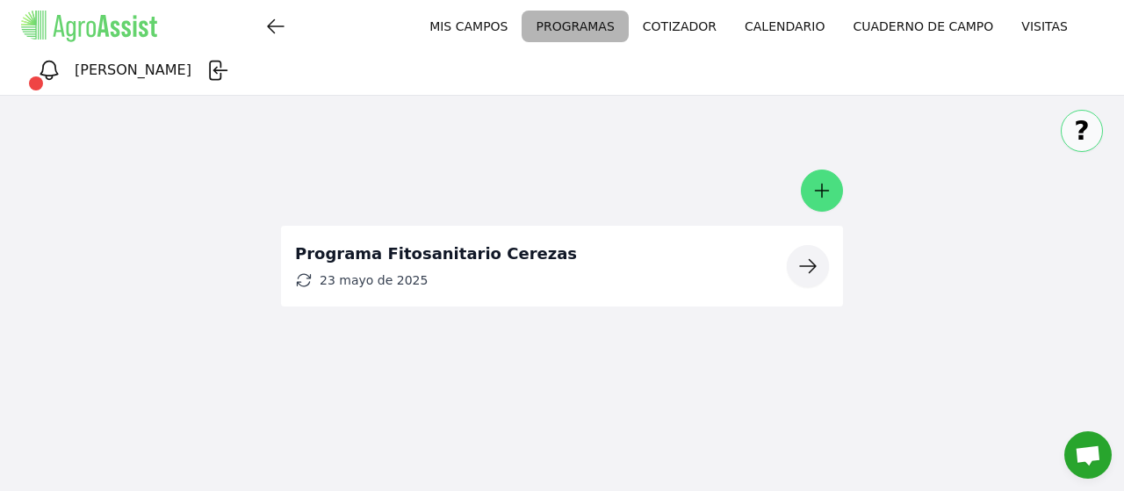
click at [415, 37] on link "MIS CAMPOS" at bounding box center [468, 27] width 106 height 32
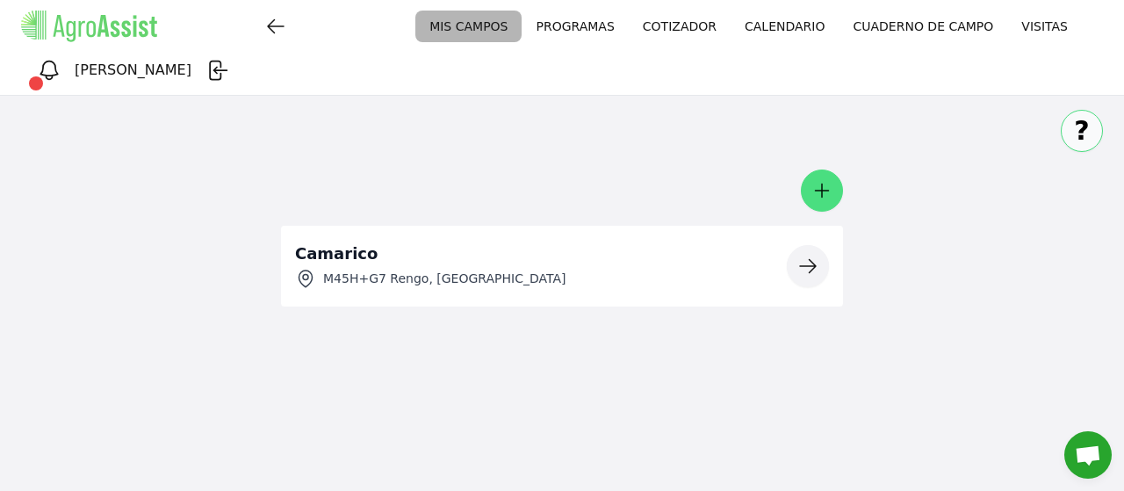
click at [838, 27] on link "CUADERNO DE CAMPO" at bounding box center [922, 27] width 169 height 32
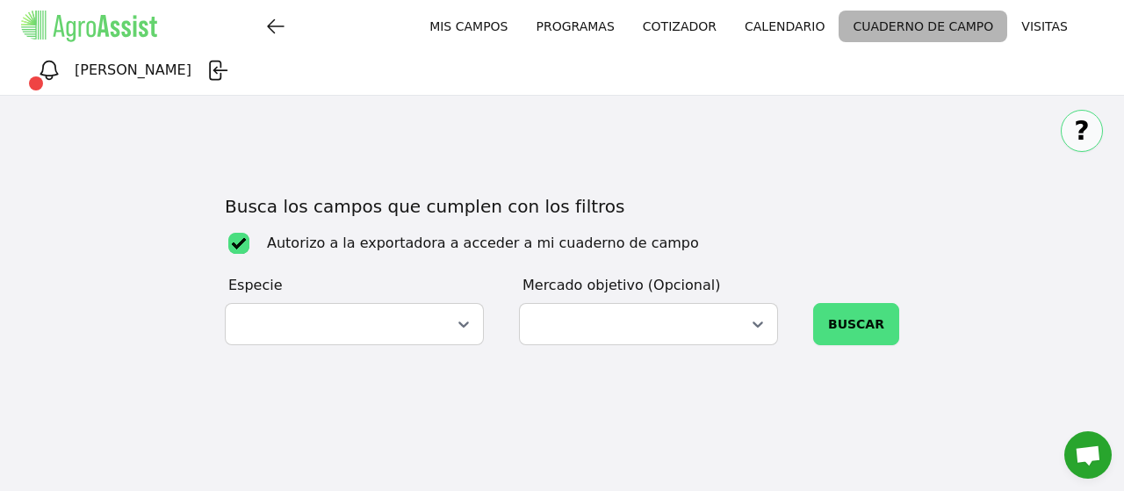
checkbox input "true"
